Goal: Find specific page/section: Find specific page/section

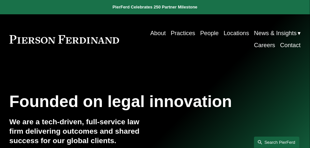
click at [282, 141] on link "Search this site" at bounding box center [277, 142] width 46 height 11
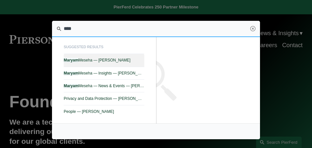
click at [86, 61] on span "[PERSON_NAME] — [PERSON_NAME]" at bounding box center [104, 60] width 81 height 5
type input "****"
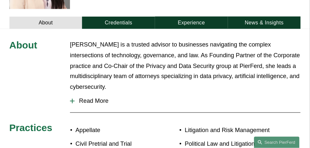
scroll to position [244, 0]
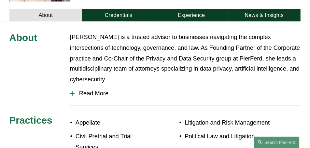
click at [85, 90] on span "Read More" at bounding box center [187, 93] width 226 height 7
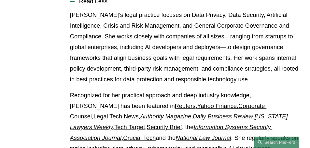
scroll to position [341, 0]
